Goal: Contribute content

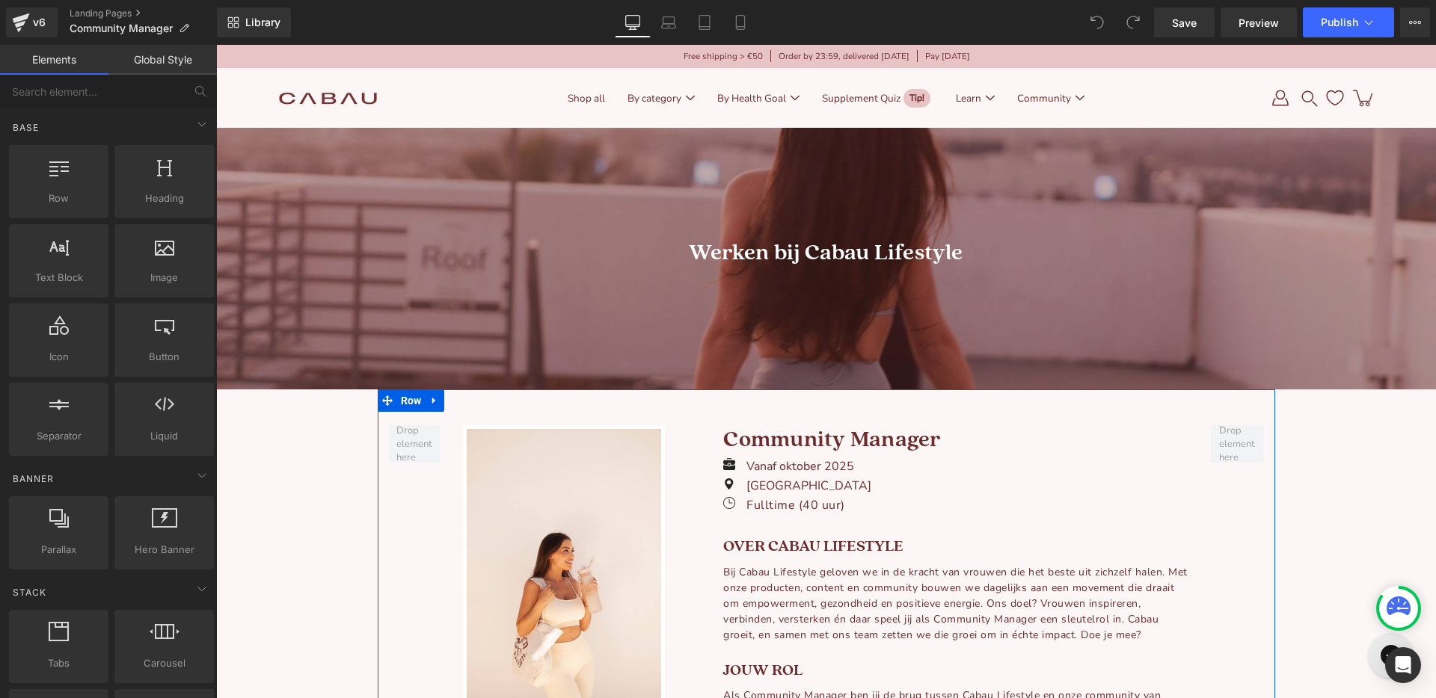
click at [456, 570] on div "Image" at bounding box center [564, 574] width 224 height 299
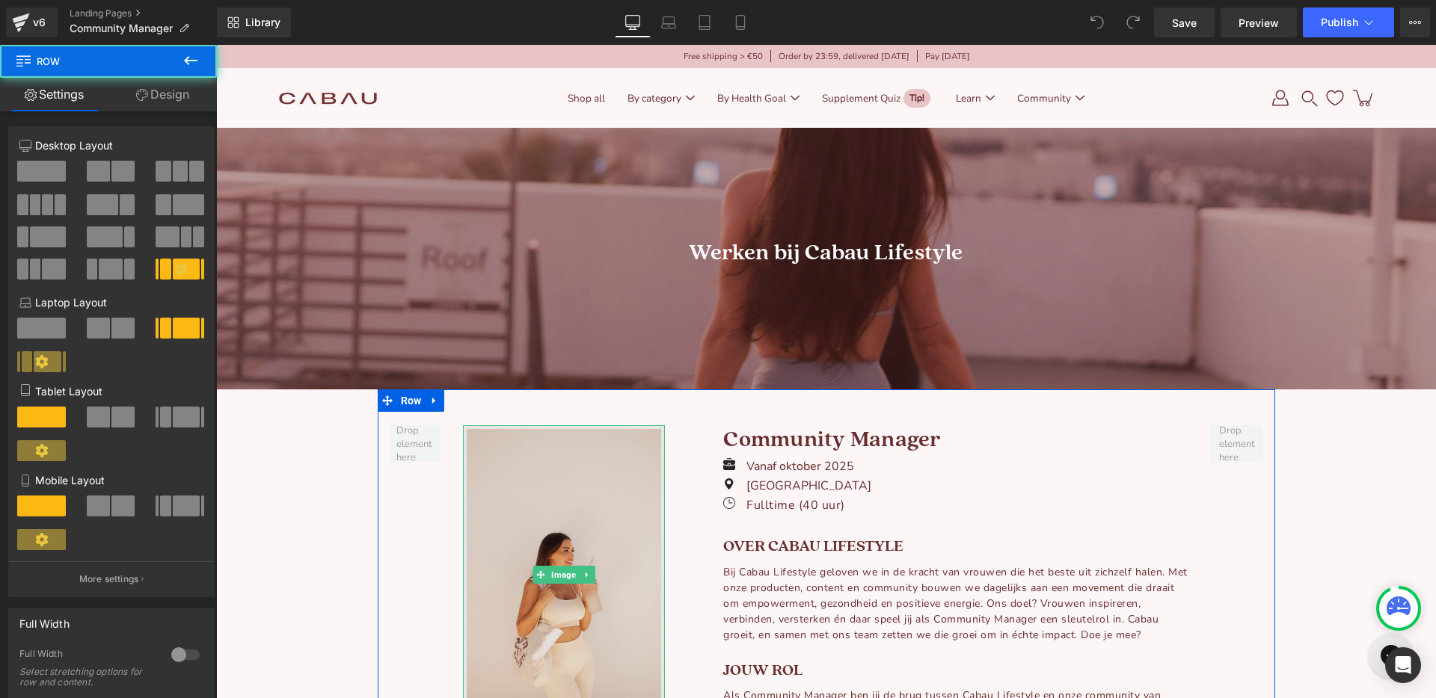
click at [532, 553] on img at bounding box center [564, 574] width 202 height 299
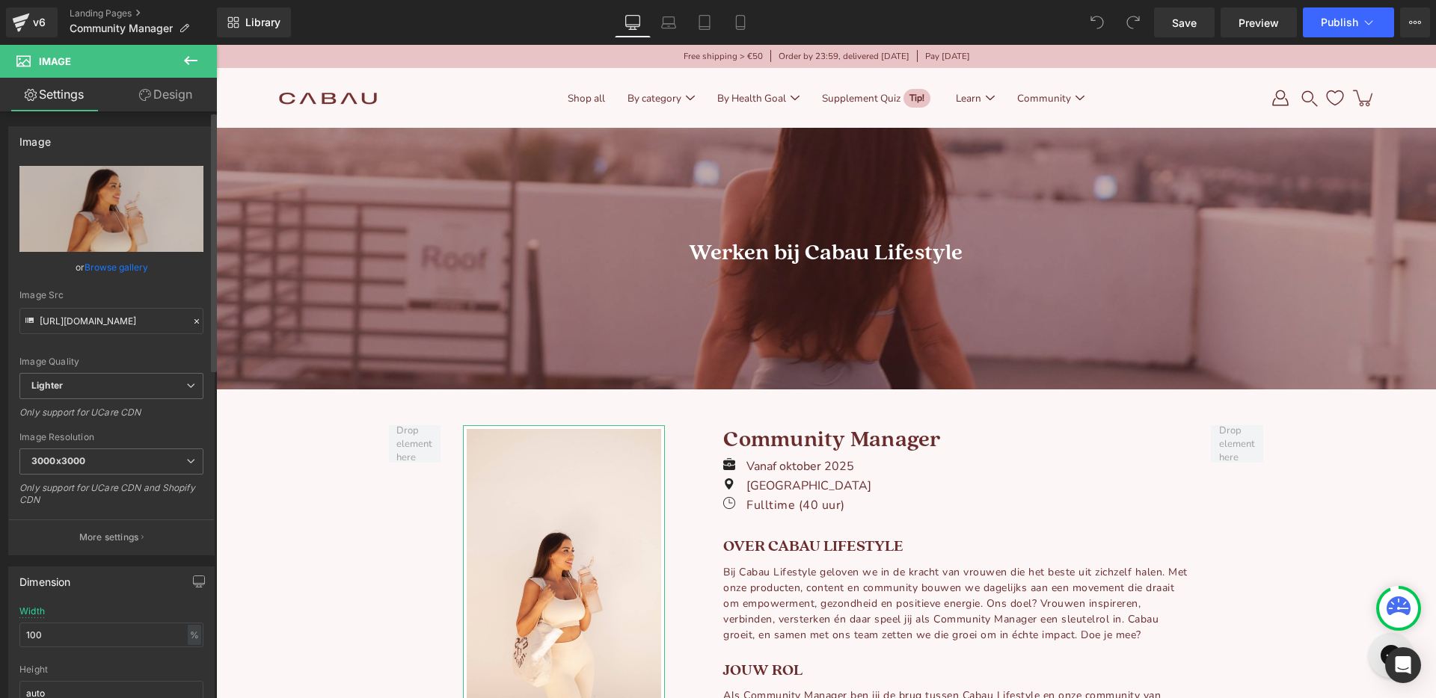
click at [105, 259] on link "Browse gallery" at bounding box center [116, 267] width 64 height 26
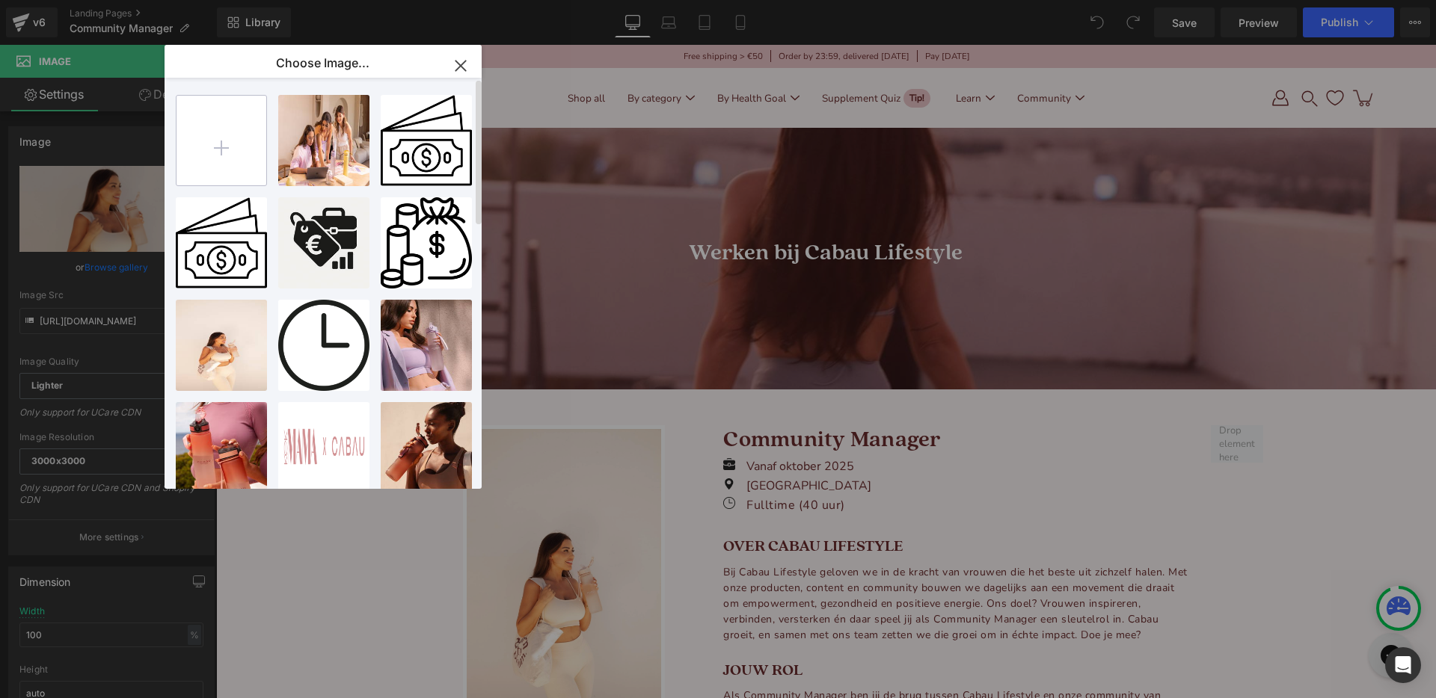
click at [212, 158] on input "file" at bounding box center [221, 141] width 90 height 90
type input "C:\fakepath\WhatsApp Image [DATE] 15.48.35.jpeg"
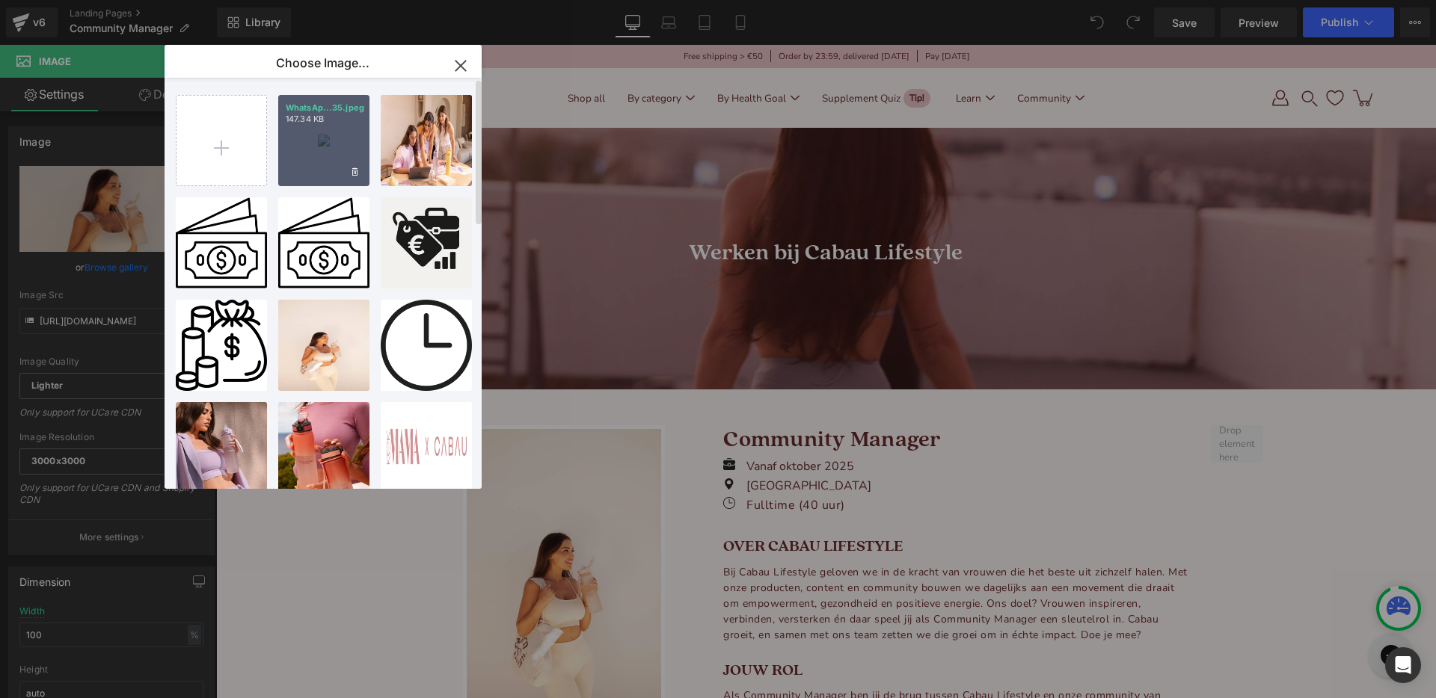
click at [322, 146] on div "WhatsAp...35.jpeg 147.34 KB" at bounding box center [323, 140] width 91 height 91
type input "[URL][DOMAIN_NAME]"
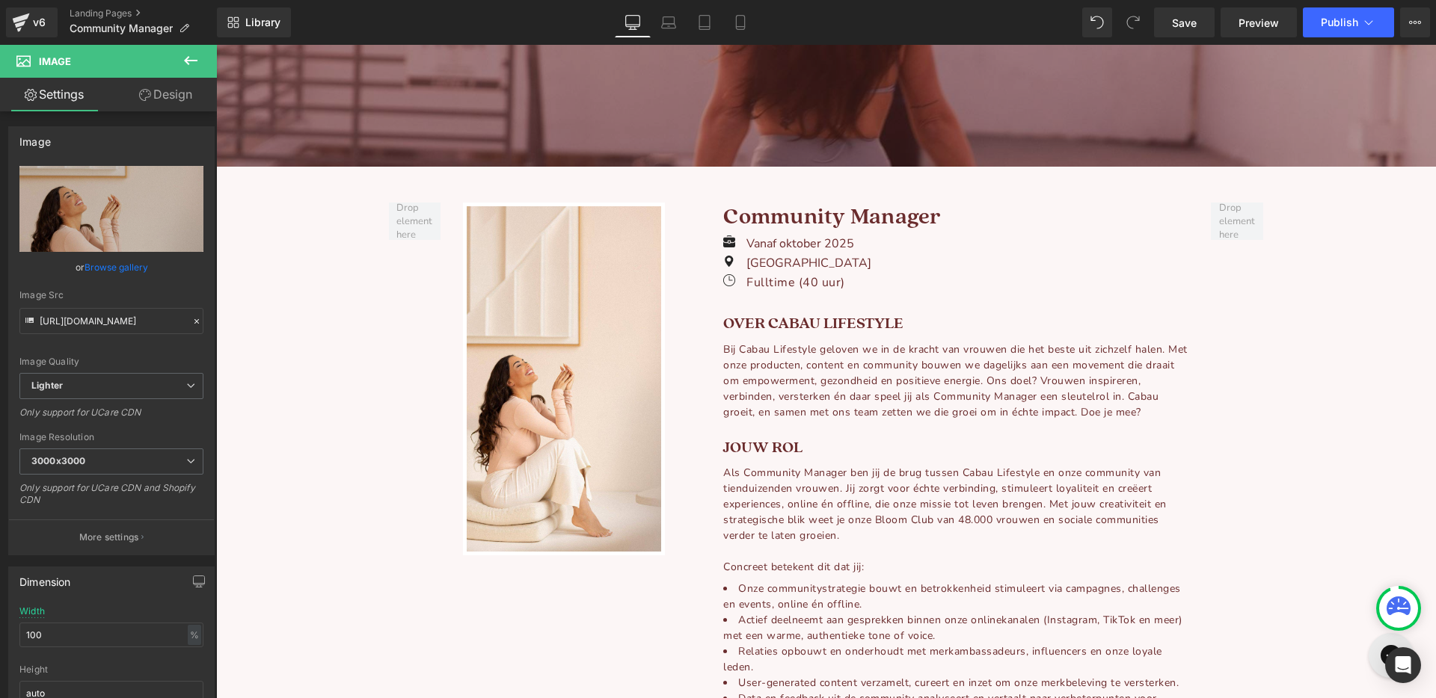
scroll to position [230, 0]
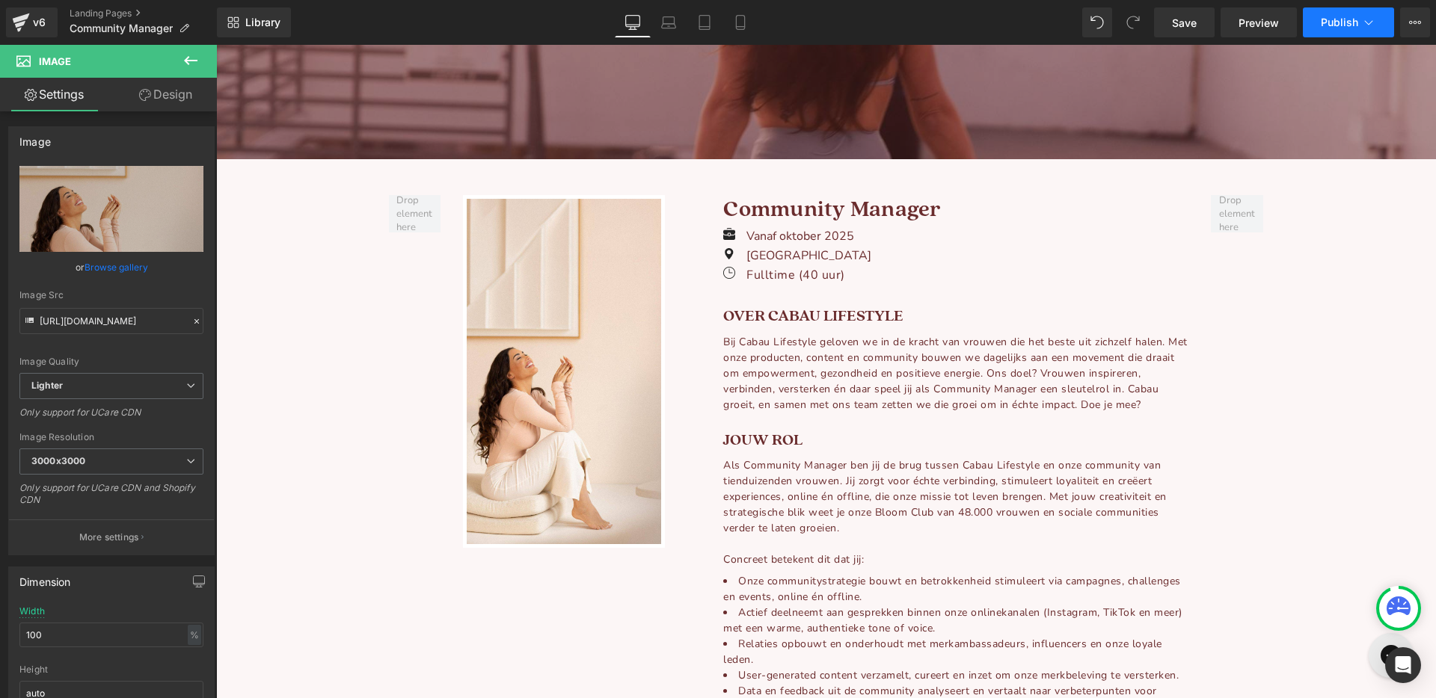
click at [1319, 26] on button "Publish" at bounding box center [1348, 22] width 91 height 30
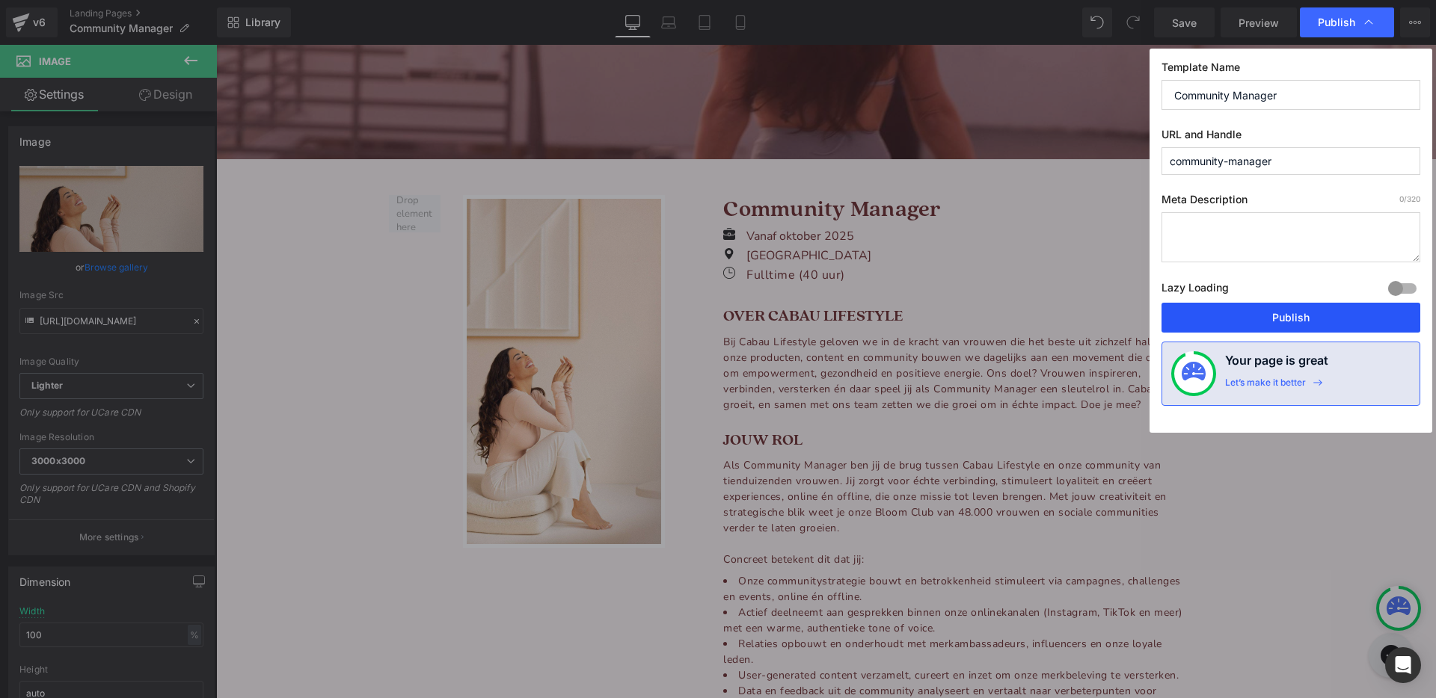
click at [1249, 319] on button "Publish" at bounding box center [1290, 318] width 259 height 30
